Goal: Task Accomplishment & Management: Use online tool/utility

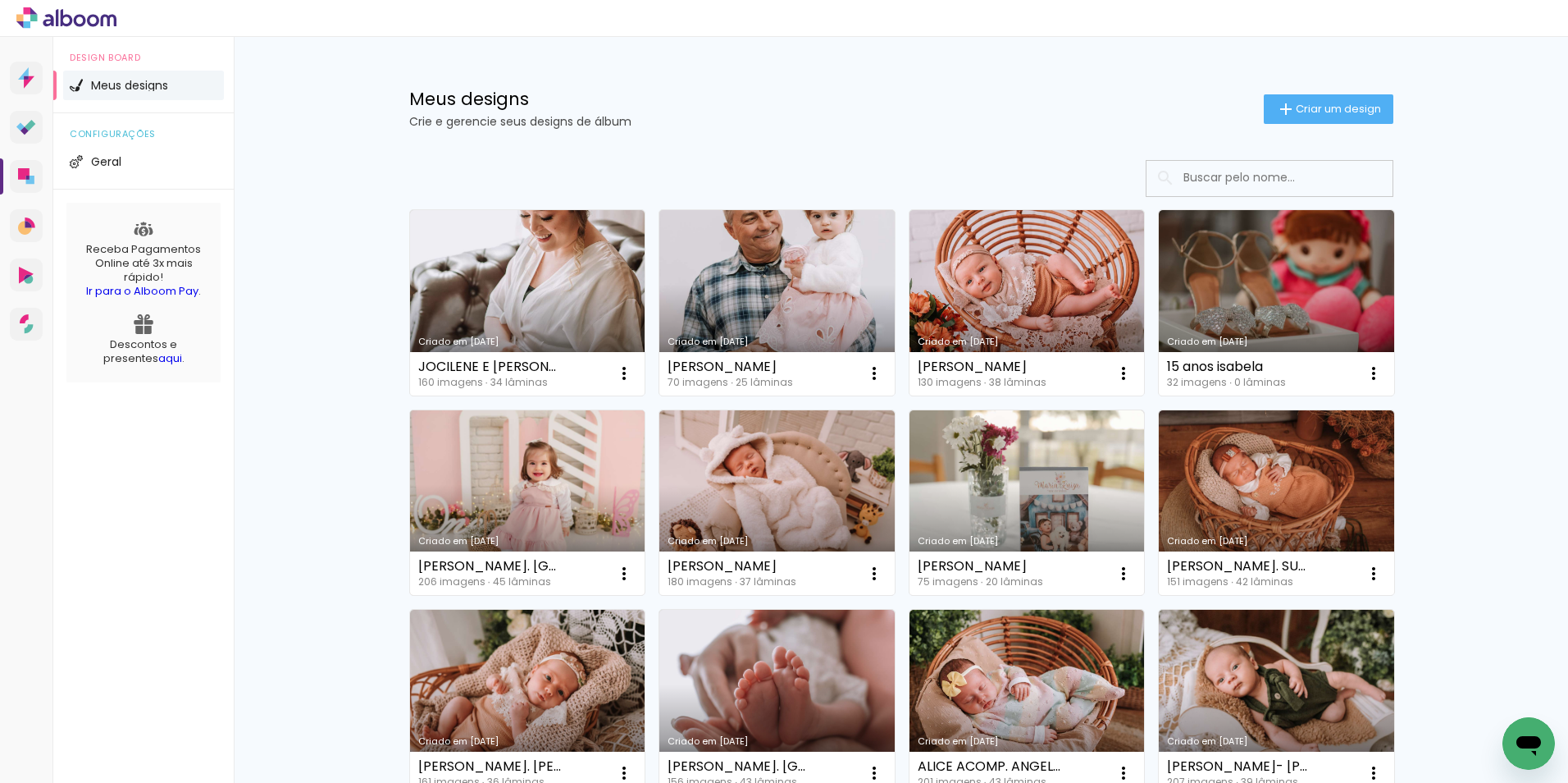
click at [526, 486] on link "Criado em [DATE]" at bounding box center [528, 503] width 236 height 186
